Goal: Book appointment/travel/reservation

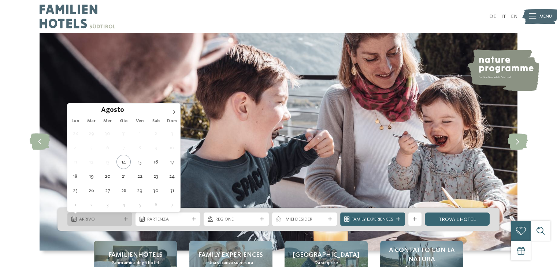
click at [120, 224] on div "Arrivo" at bounding box center [99, 219] width 65 height 13
click at [168, 109] on span at bounding box center [174, 110] width 12 height 12
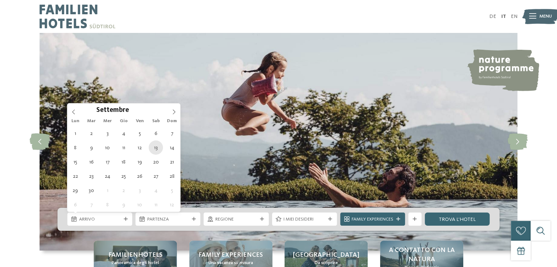
type div "[DATE]"
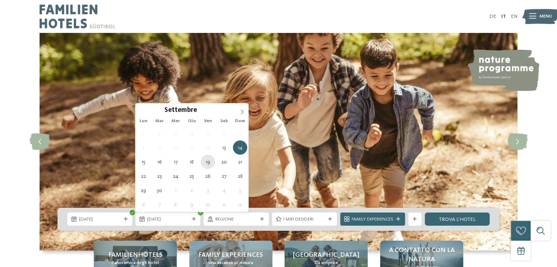
type div "[DATE]"
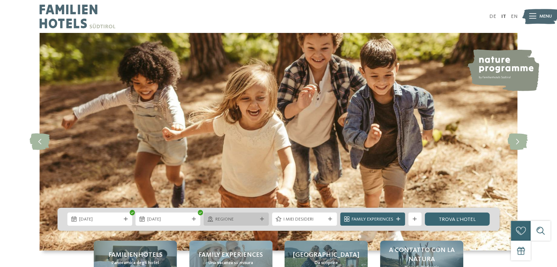
click at [236, 216] on span "Regione" at bounding box center [236, 219] width 42 height 7
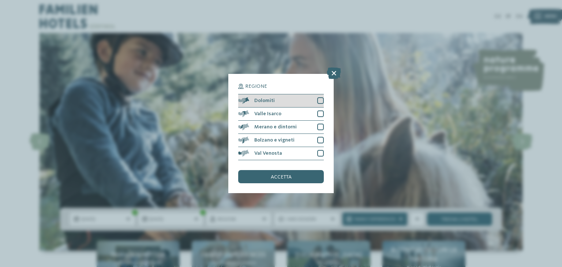
click at [321, 99] on div at bounding box center [320, 100] width 7 height 7
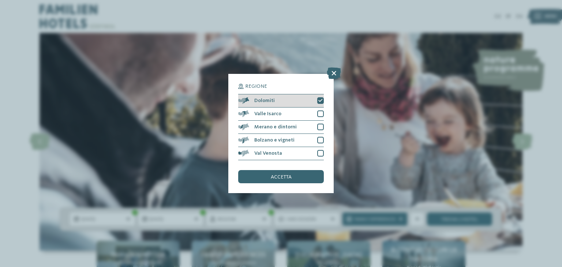
click at [320, 101] on icon at bounding box center [321, 101] width 4 height 4
click at [336, 73] on icon at bounding box center [334, 73] width 14 height 12
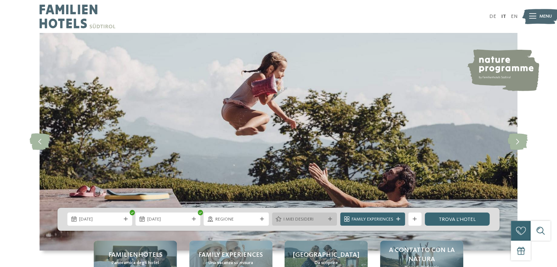
click at [317, 217] on span "I miei desideri" at bounding box center [304, 219] width 42 height 7
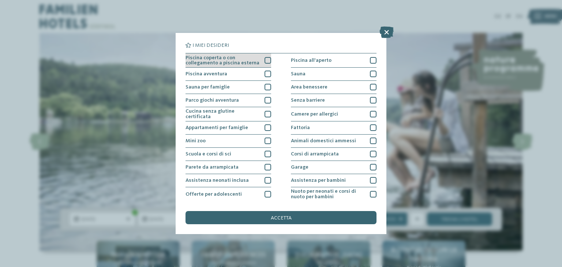
click at [265, 63] on div at bounding box center [268, 60] width 7 height 7
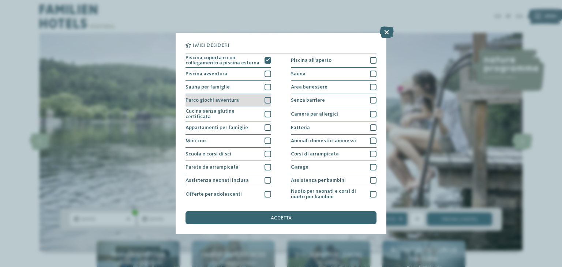
click at [268, 104] on div "Parco giochi avventura" at bounding box center [229, 100] width 86 height 13
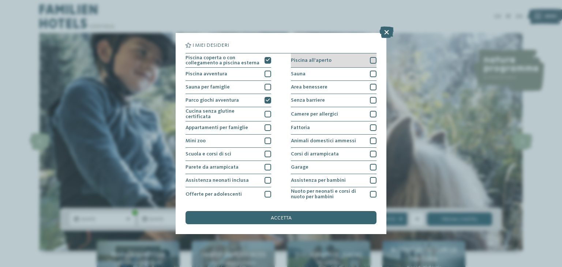
click at [371, 58] on div at bounding box center [373, 60] width 7 height 7
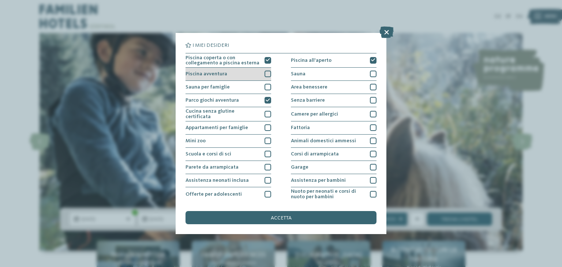
click at [267, 72] on div at bounding box center [268, 74] width 7 height 7
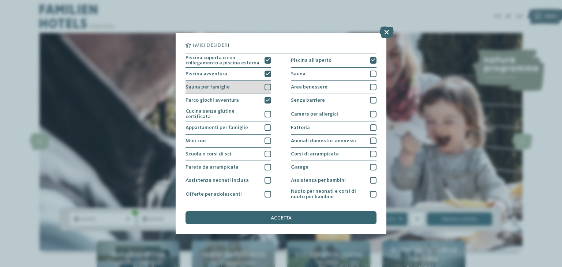
click at [268, 86] on div at bounding box center [268, 87] width 7 height 7
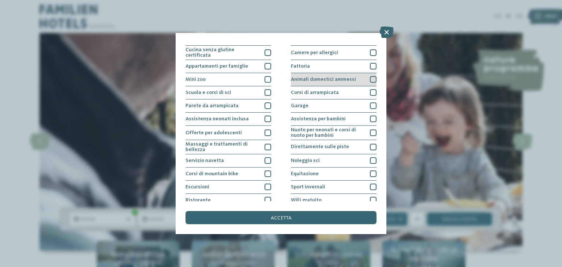
scroll to position [63, 0]
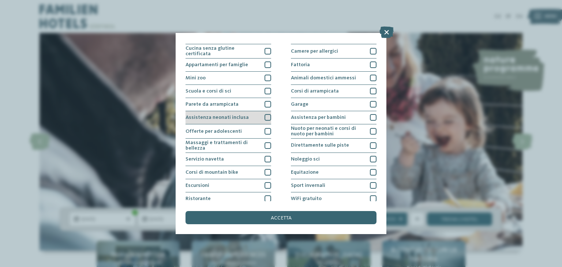
click at [265, 118] on div at bounding box center [268, 117] width 7 height 7
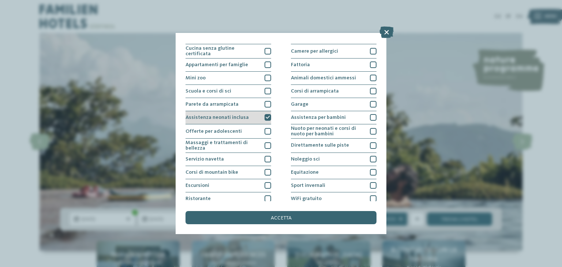
click at [265, 118] on div at bounding box center [268, 117] width 7 height 7
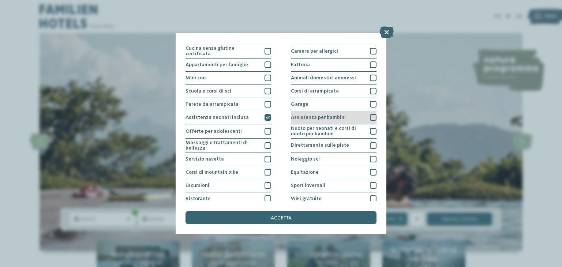
click at [370, 118] on div at bounding box center [373, 117] width 7 height 7
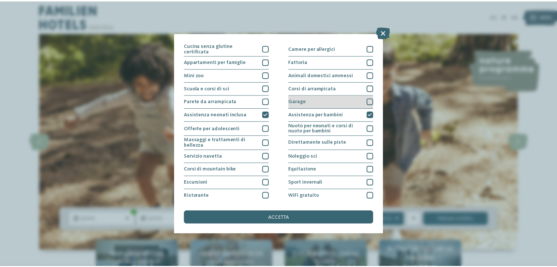
scroll to position [79, 0]
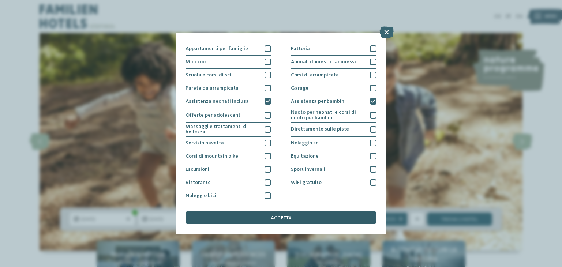
click at [283, 219] on span "accetta" at bounding box center [281, 218] width 21 height 5
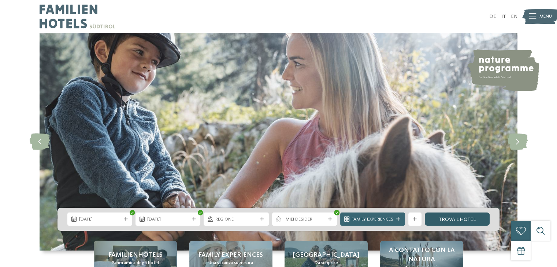
click at [448, 219] on link "trova l’hotel" at bounding box center [457, 219] width 65 height 13
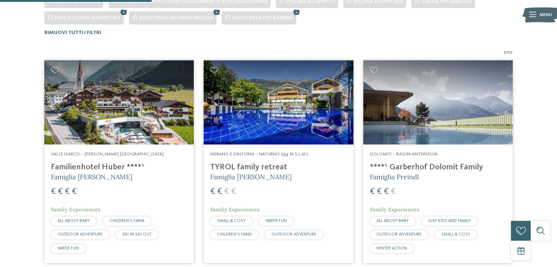
scroll to position [212, 0]
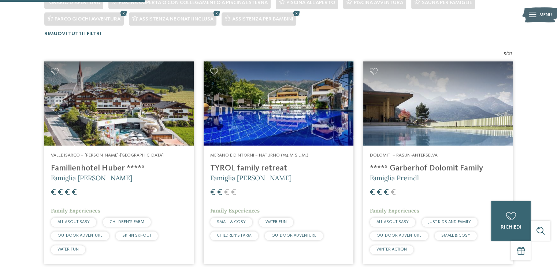
click at [409, 88] on img at bounding box center [437, 104] width 149 height 84
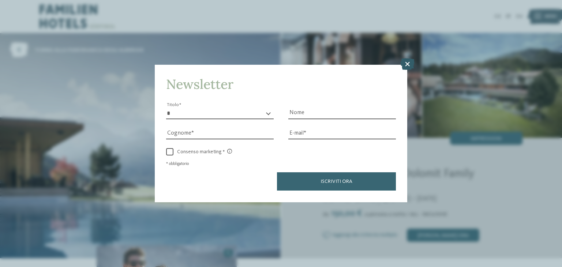
click at [410, 60] on icon at bounding box center [408, 65] width 14 height 12
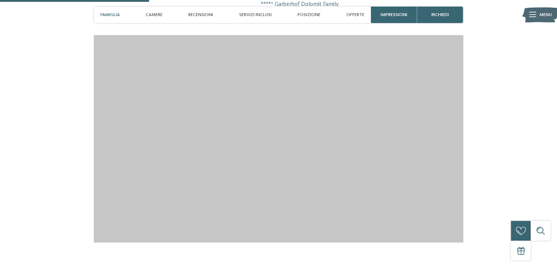
scroll to position [691, 0]
